Goal: Information Seeking & Learning: Learn about a topic

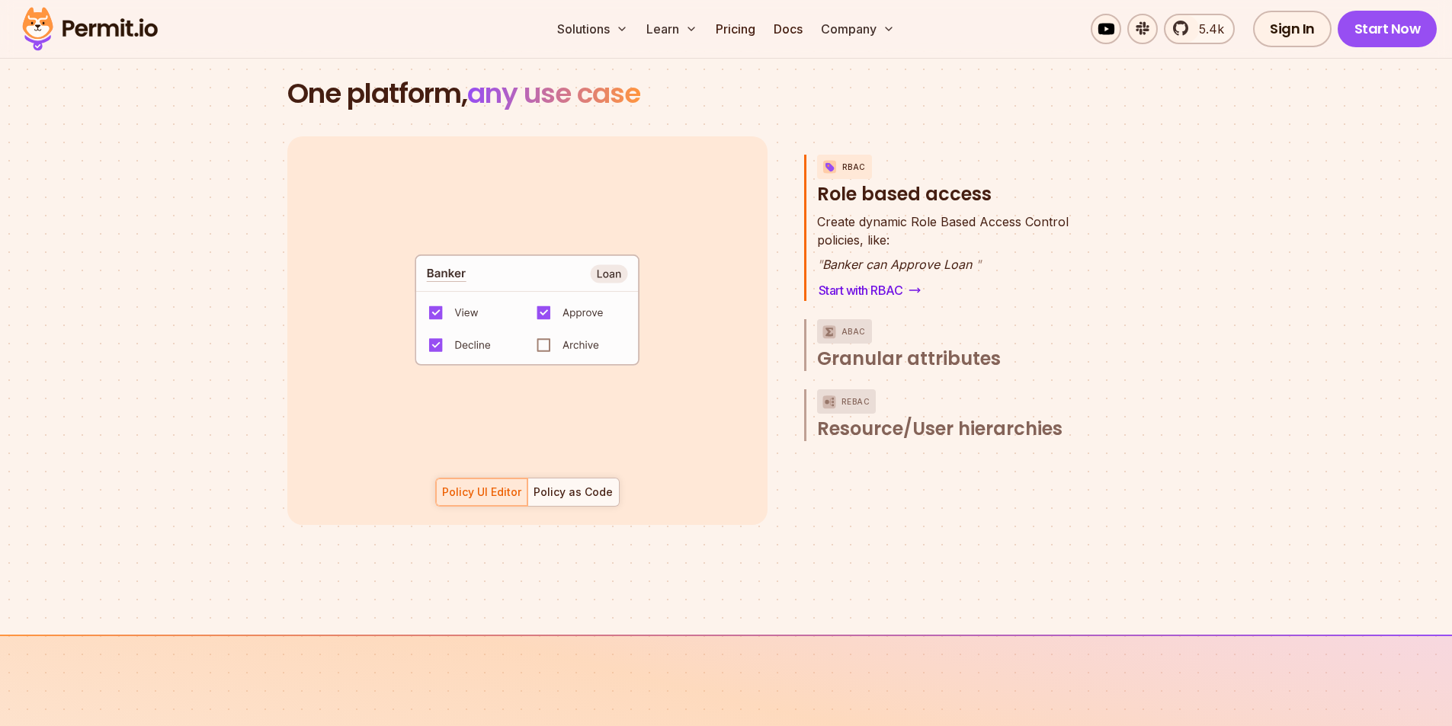
scroll to position [2210, 0]
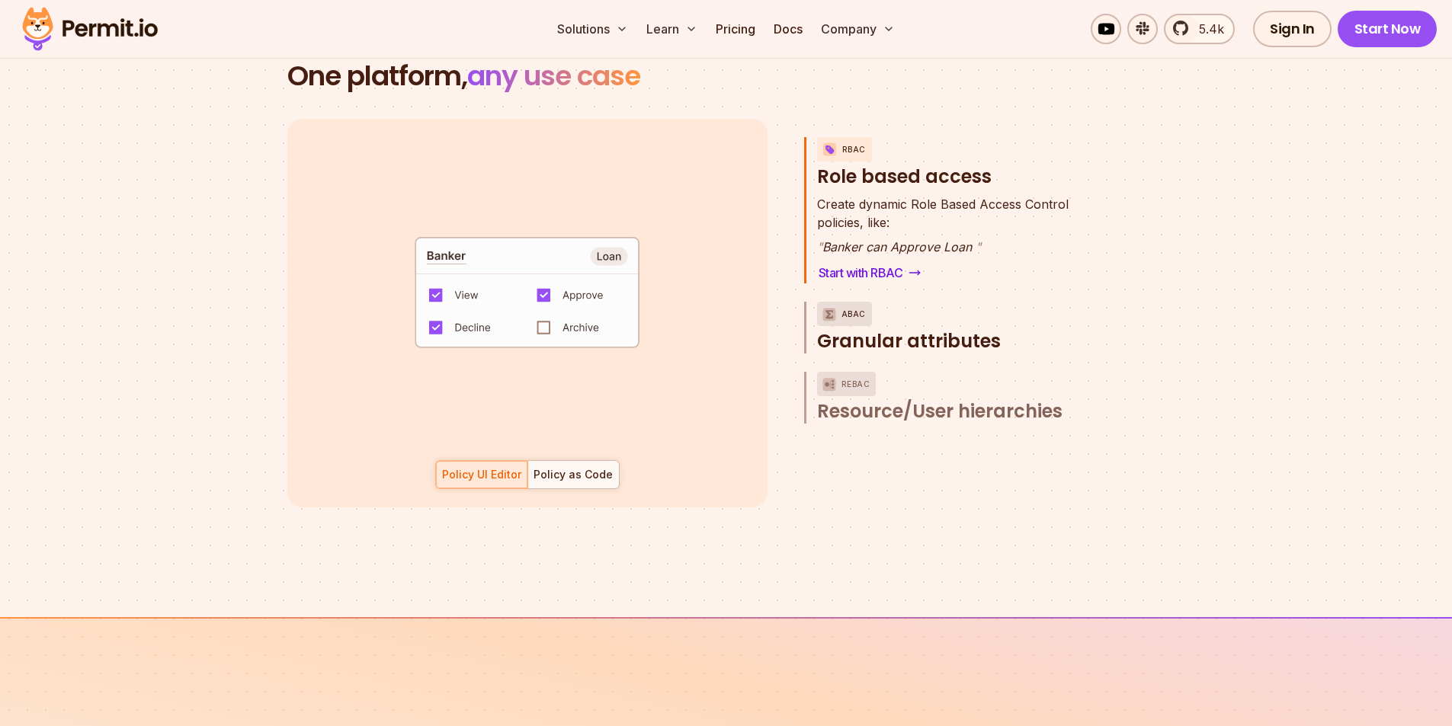
click at [832, 305] on img "button" at bounding box center [829, 314] width 18 height 19
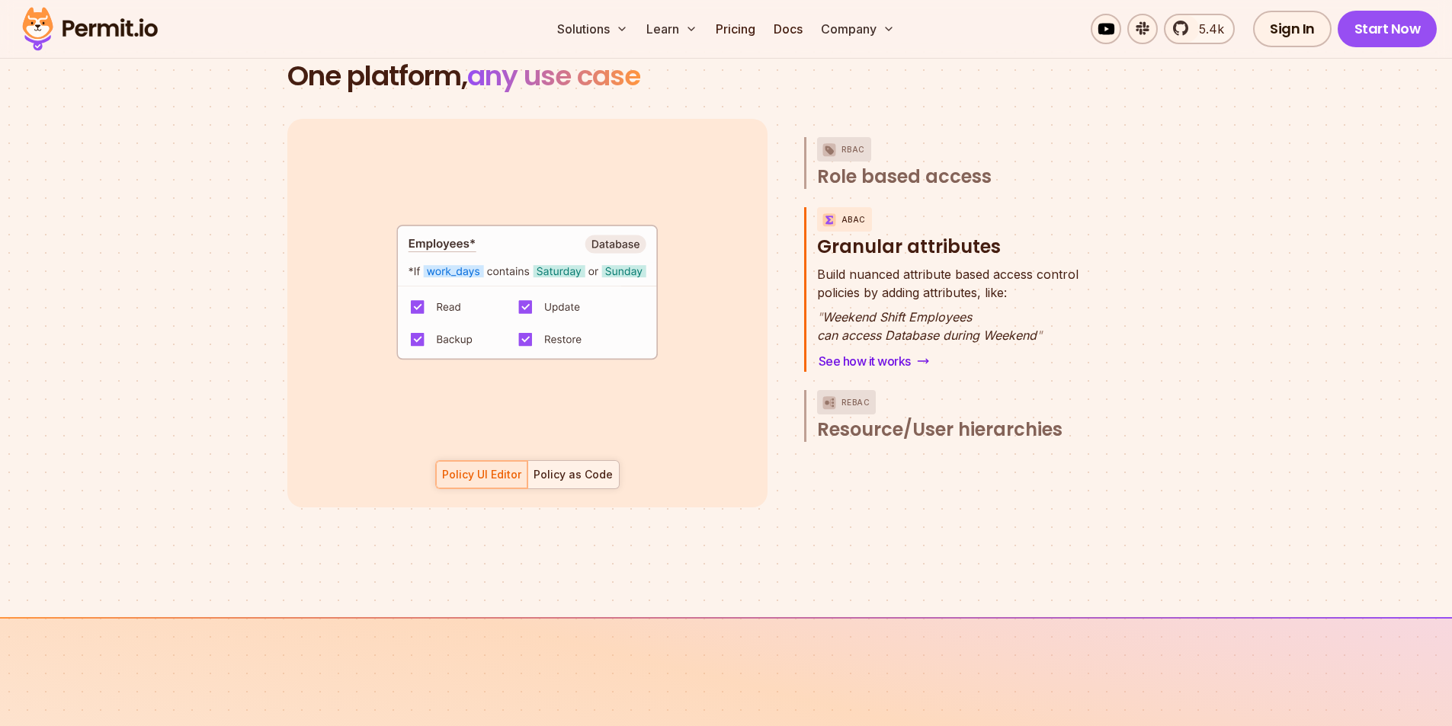
click at [591, 467] on div "Policy as Code" at bounding box center [573, 474] width 79 height 15
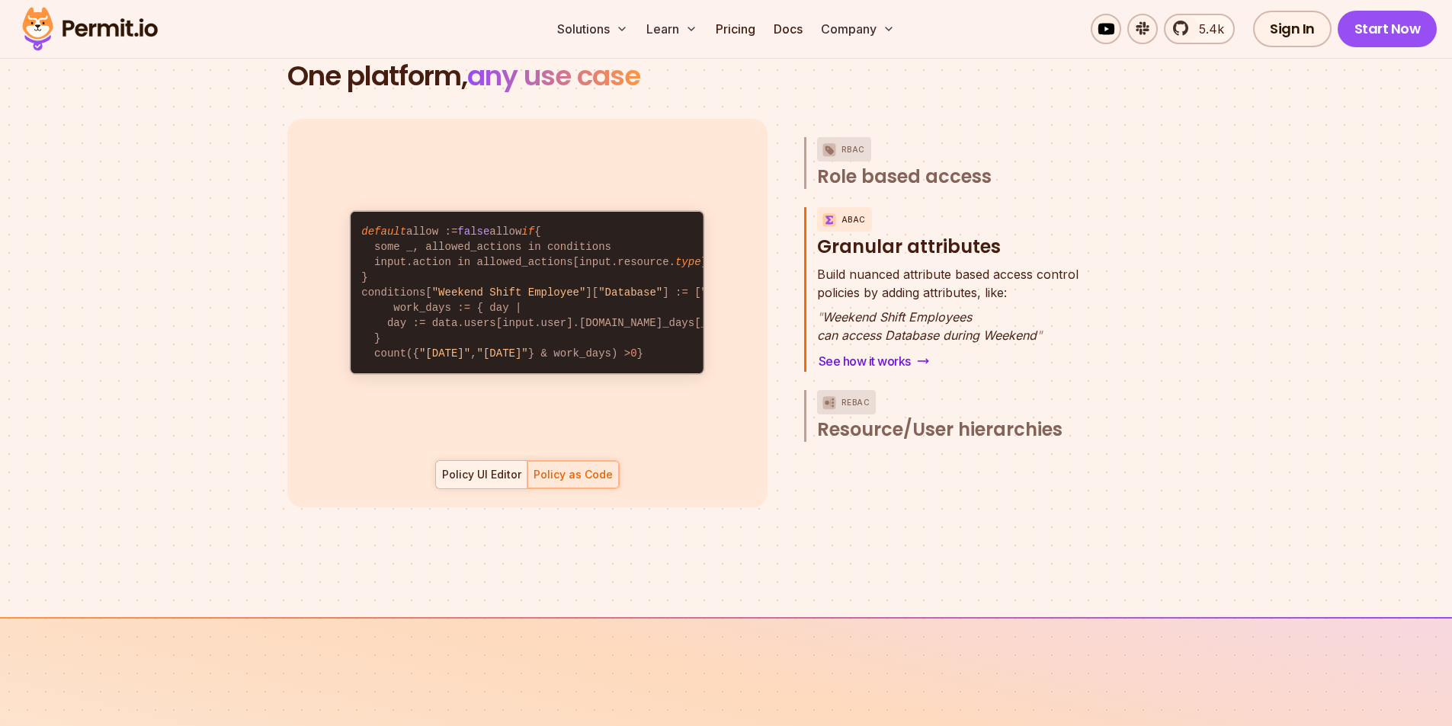
click at [492, 467] on div "Policy UI Editor" at bounding box center [481, 474] width 79 height 15
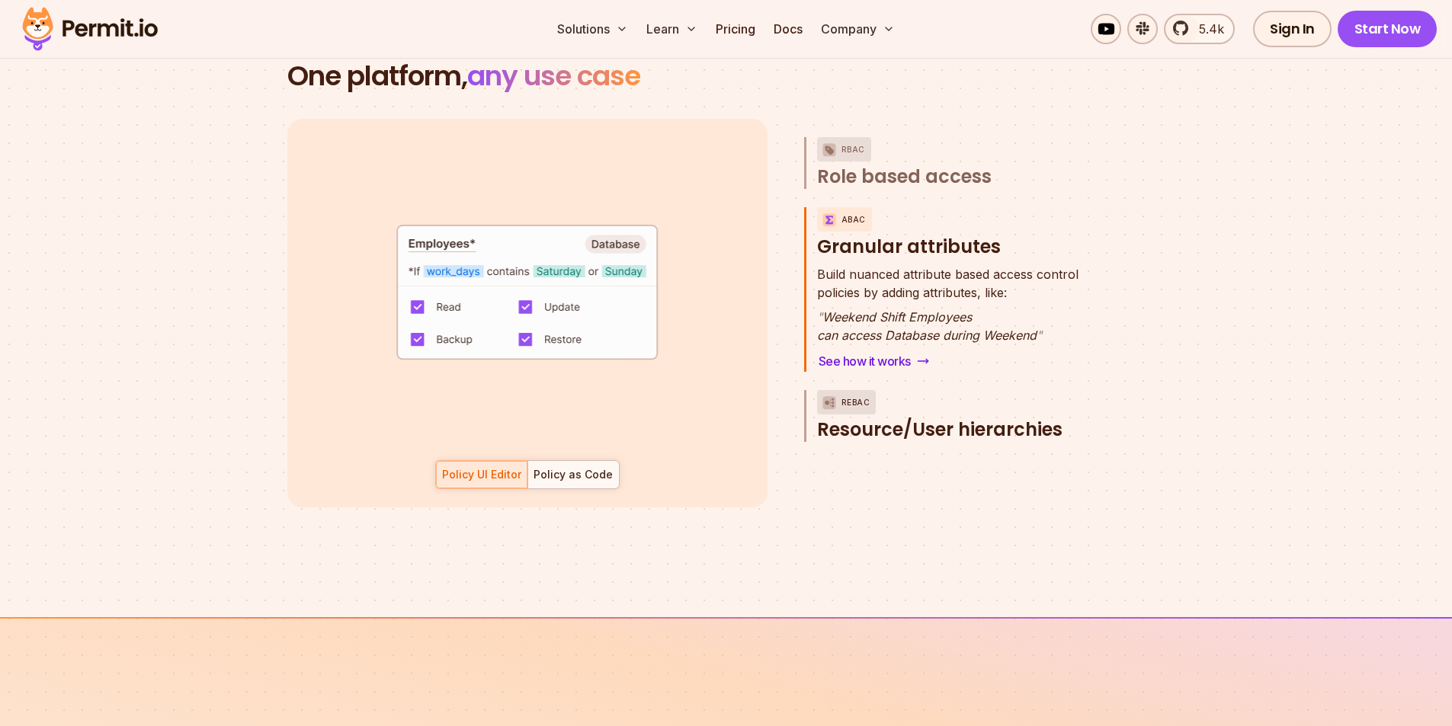
click at [885, 418] on span "Resource/User hierarchies" at bounding box center [939, 430] width 245 height 24
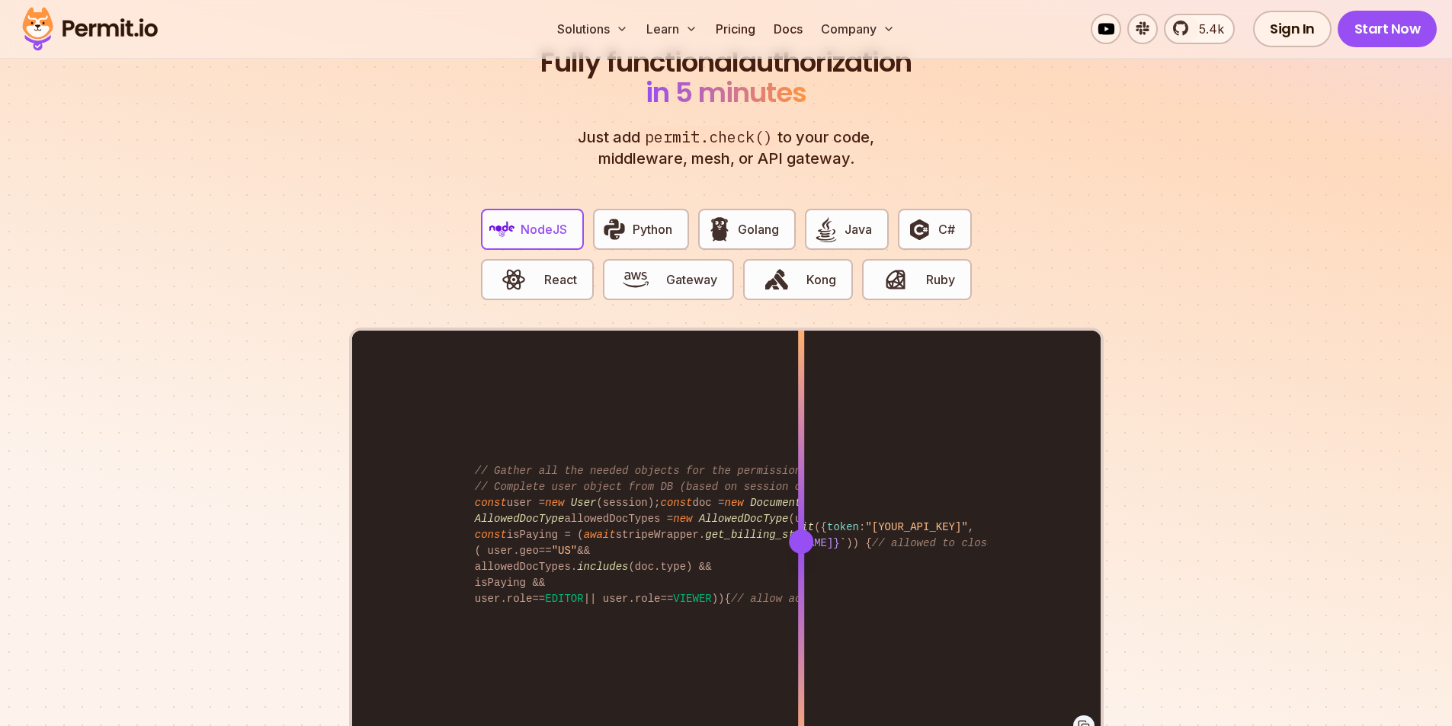
scroll to position [2820, 0]
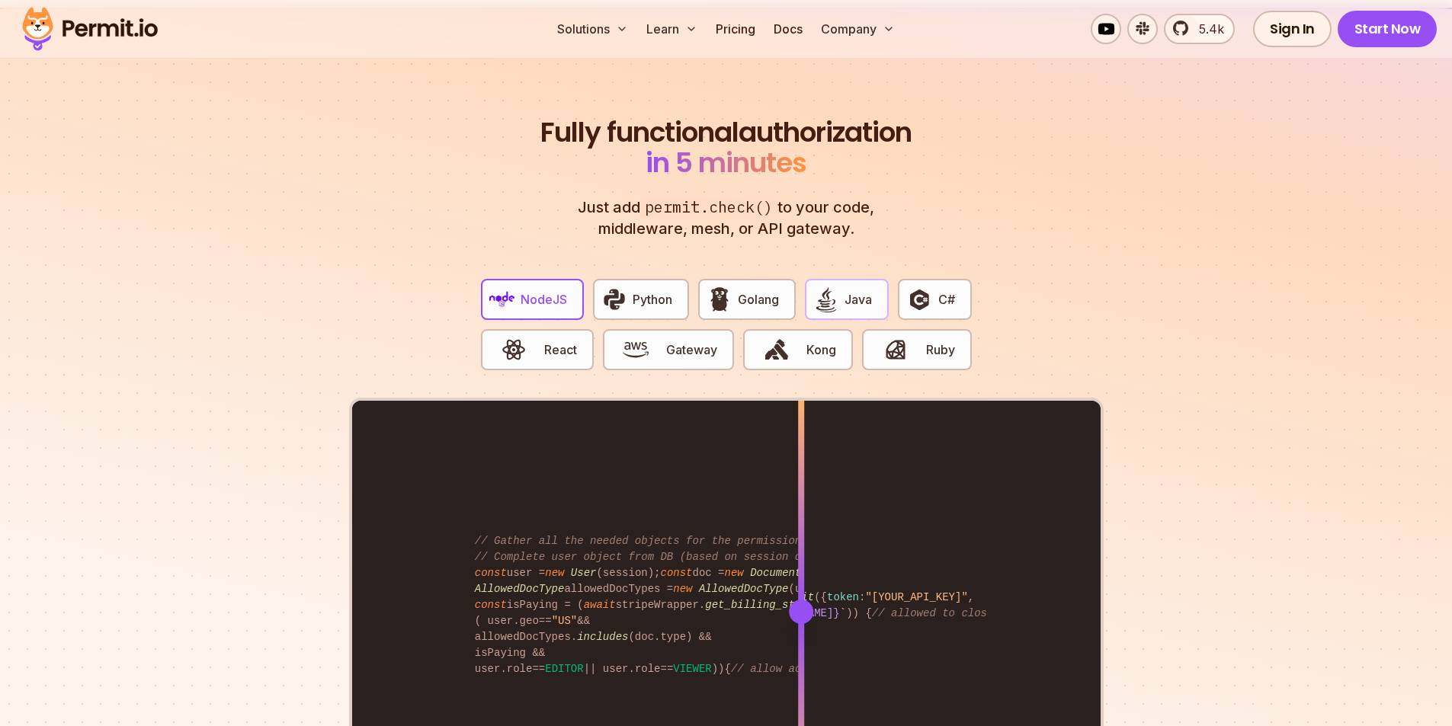
click at [861, 290] on span "Java" at bounding box center [858, 299] width 27 height 18
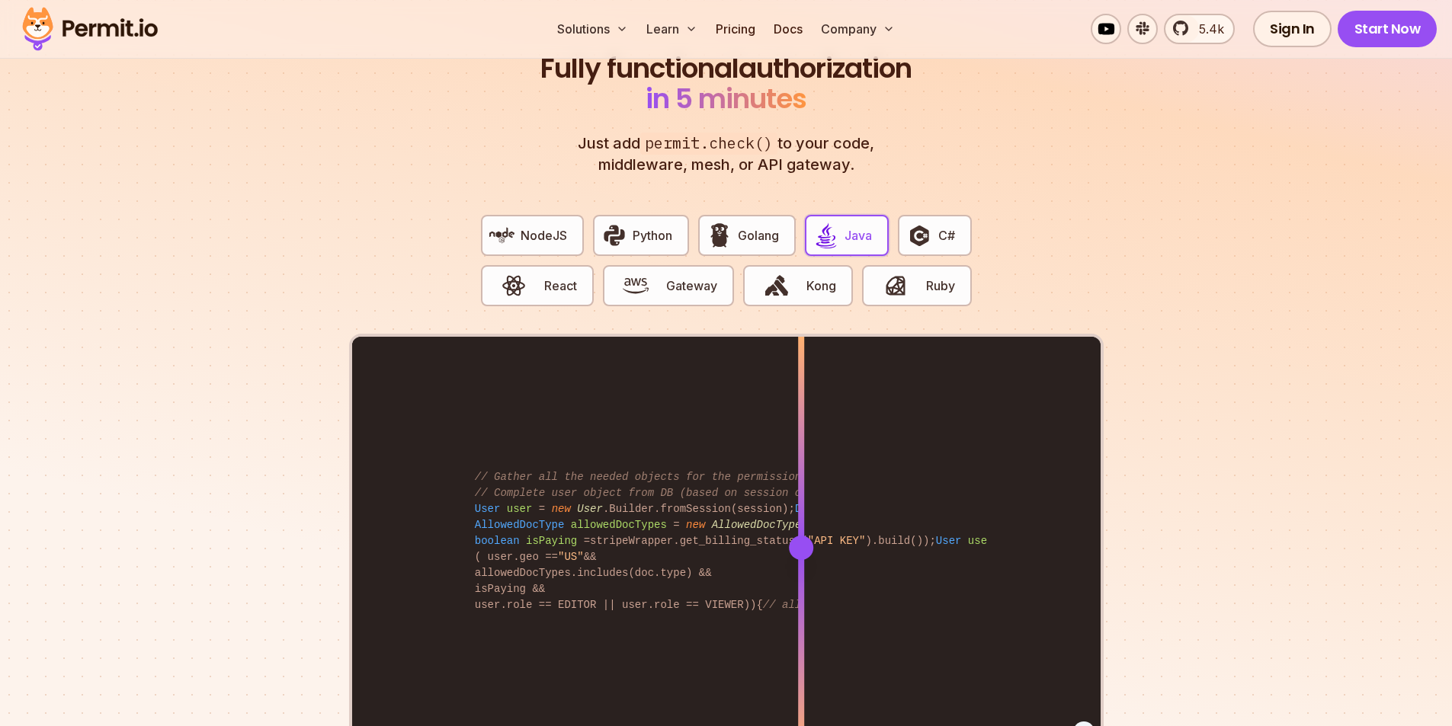
scroll to position [2973, 0]
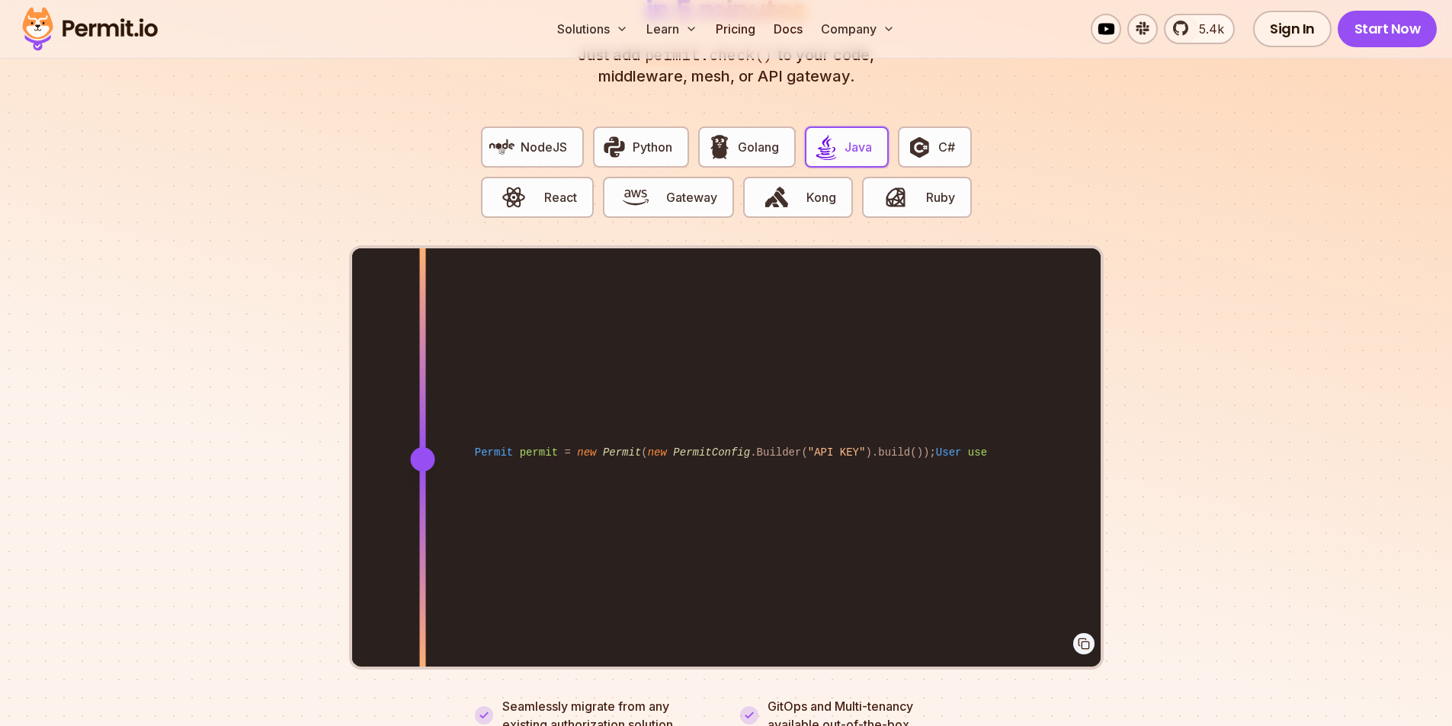
drag, startPoint x: 800, startPoint y: 442, endPoint x: 422, endPoint y: 508, distance: 383.8
click at [422, 508] on div at bounding box center [422, 458] width 6 height 421
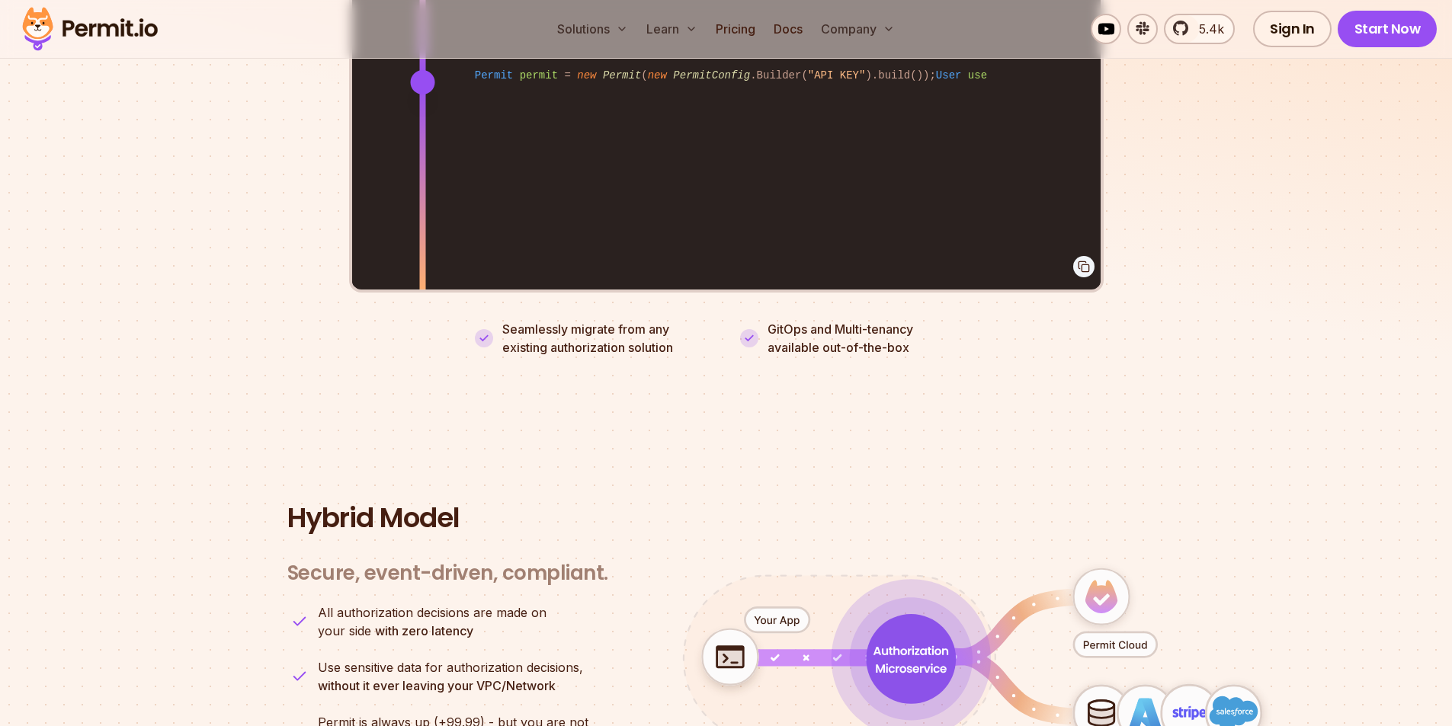
scroll to position [3354, 0]
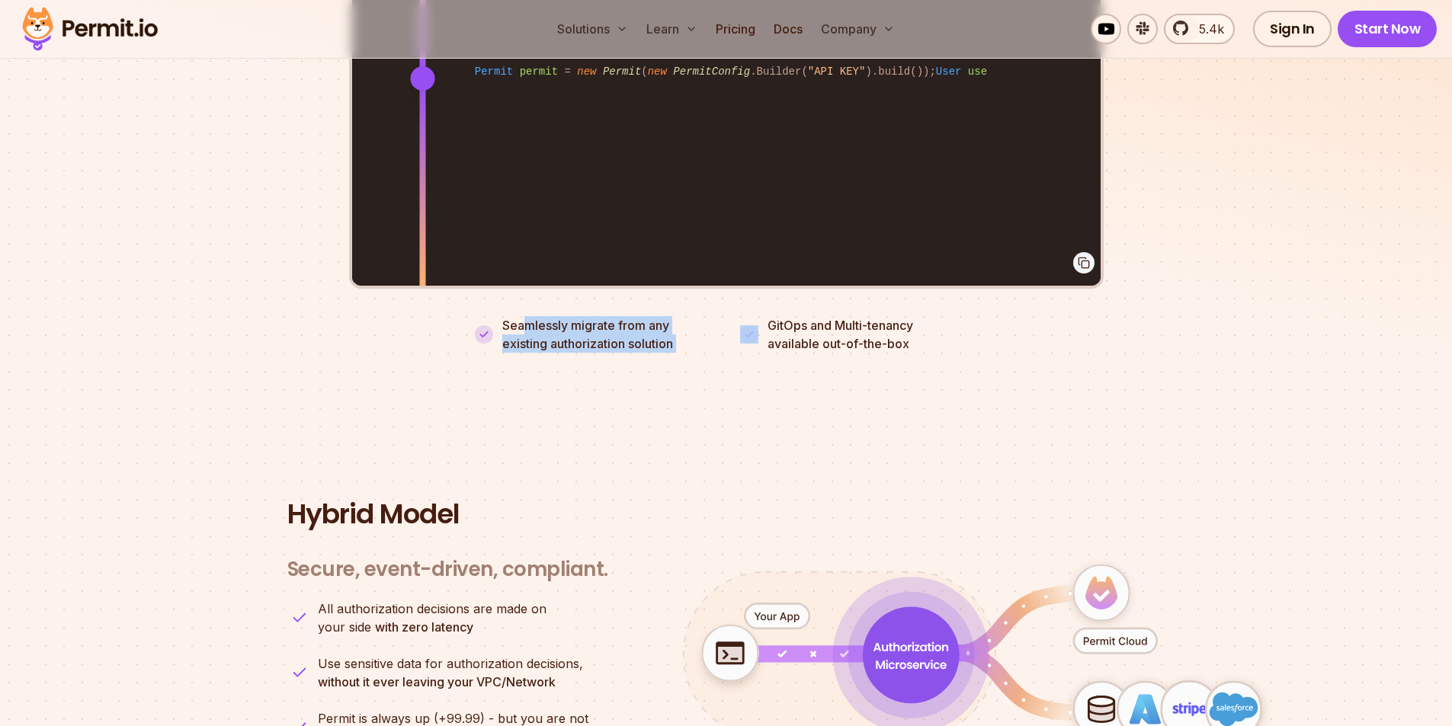
drag, startPoint x: 555, startPoint y: 311, endPoint x: 740, endPoint y: 302, distance: 185.4
click at [740, 316] on ul "Seamlessly migrate from any existing authorization solution GitOps and Multi-te…" at bounding box center [726, 334] width 503 height 37
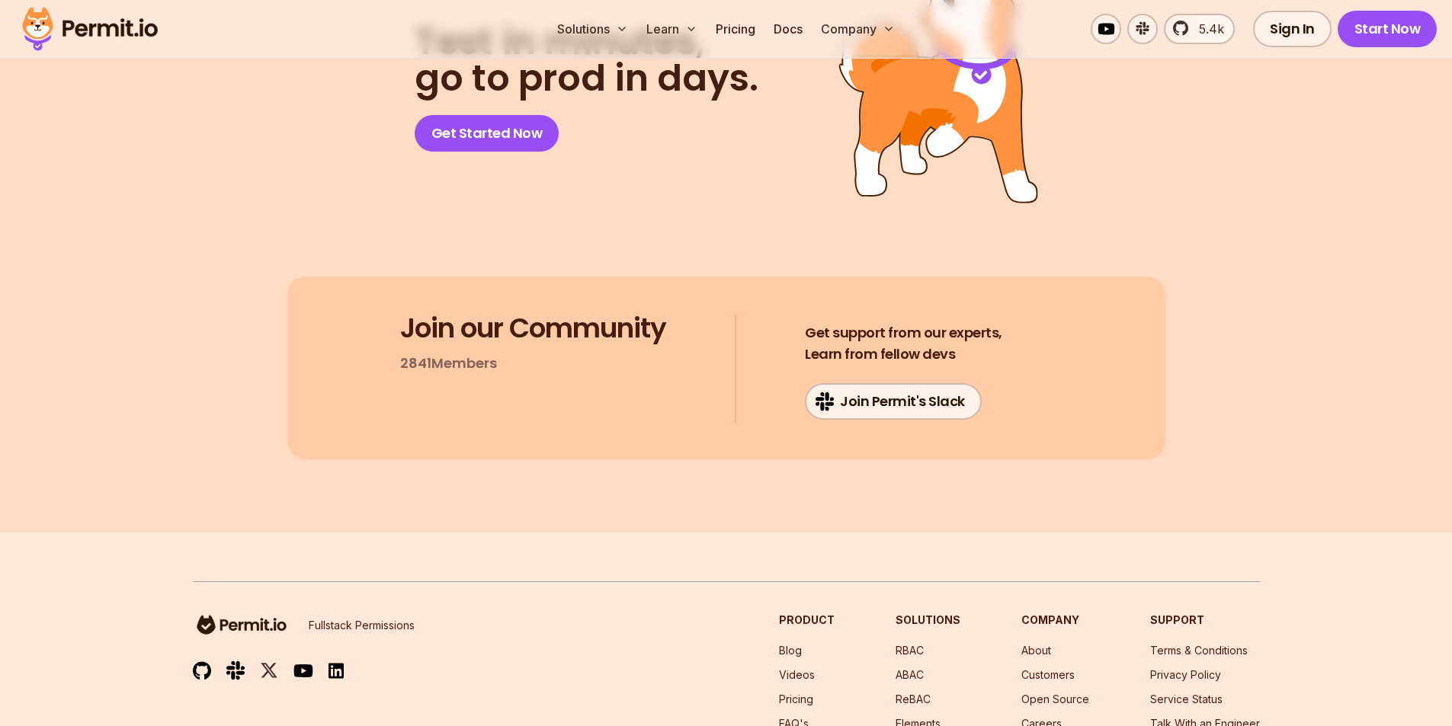
scroll to position [8133, 0]
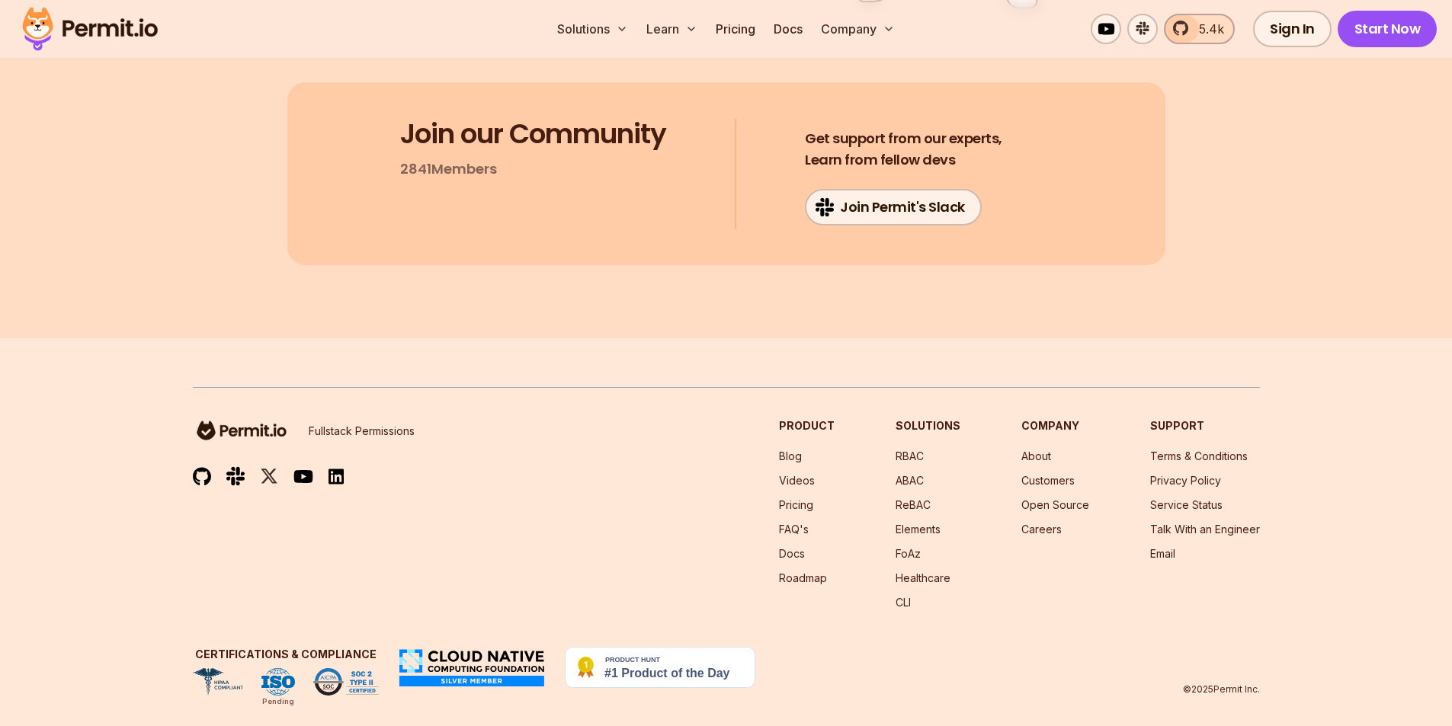
click at [1198, 24] on span "5.4k" at bounding box center [1207, 29] width 34 height 18
